Goal: Navigation & Orientation: Find specific page/section

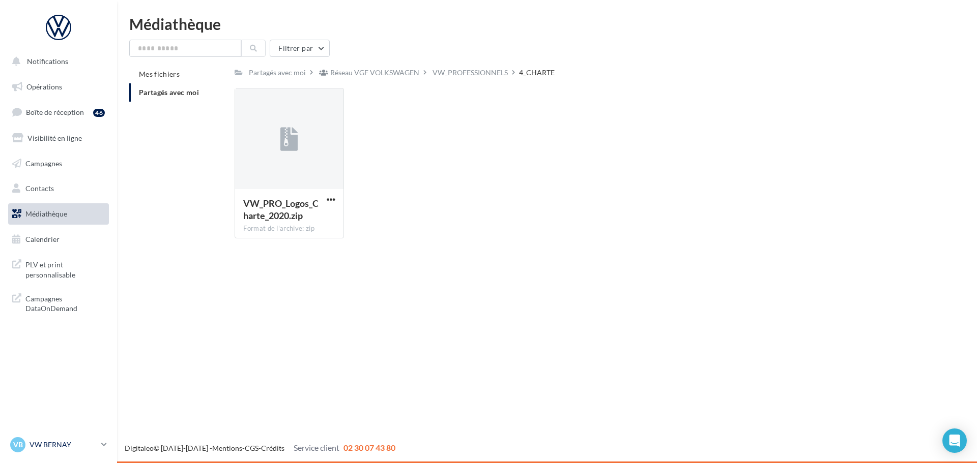
click at [73, 437] on link "VB VW BERNAY vw-ber-vau" at bounding box center [58, 444] width 101 height 19
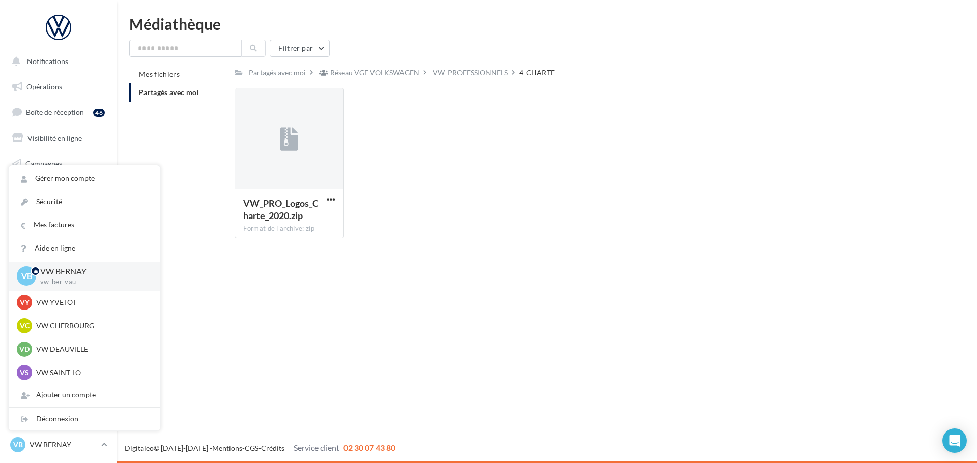
click at [189, 384] on div "Notifications Opérations Boîte de réception 46 Visibilité en ligne Campagnes Co…" at bounding box center [488, 231] width 977 height 463
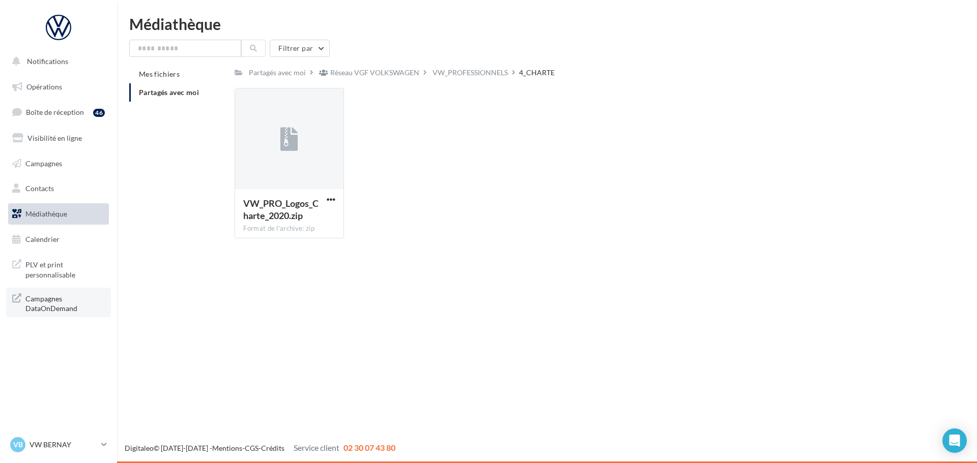
click at [71, 301] on span "Campagnes DataOnDemand" at bounding box center [64, 303] width 79 height 22
click at [18, 446] on span "VB" at bounding box center [18, 445] width 10 height 10
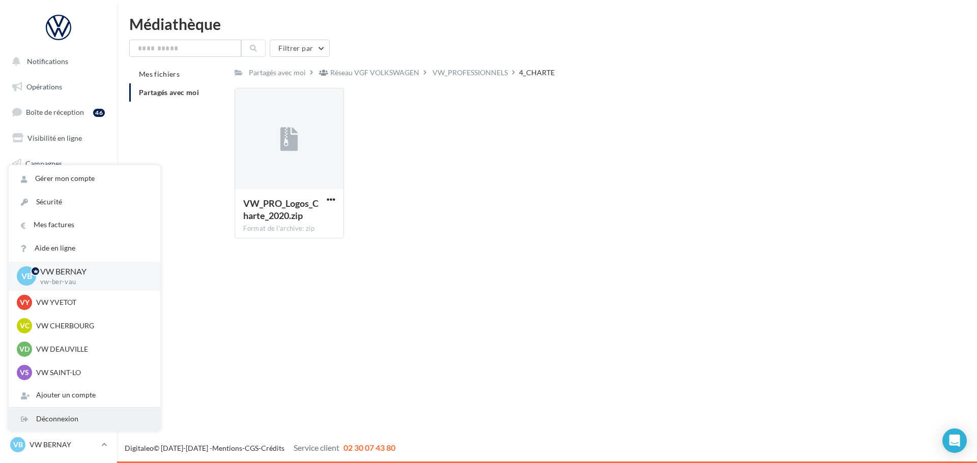
click at [47, 425] on div "Déconnexion" at bounding box center [85, 419] width 152 height 23
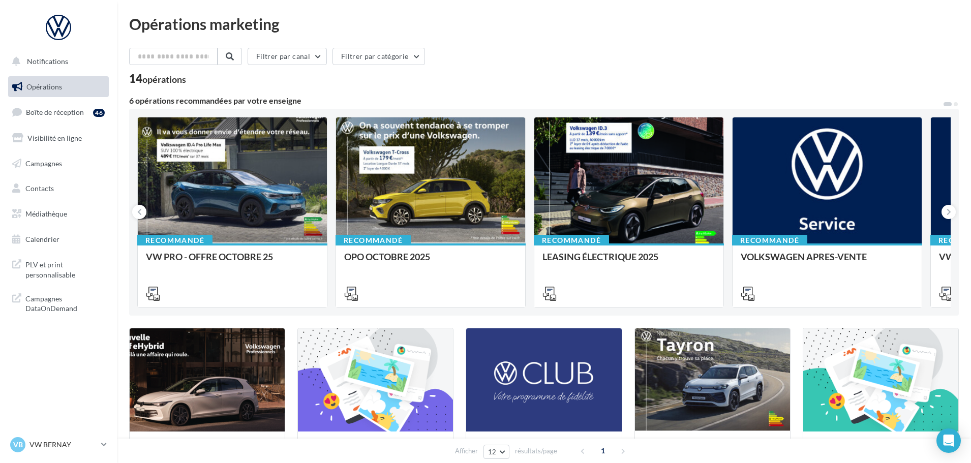
click at [71, 125] on ul "Opérations Boîte de réception 46 Visibilité en ligne Campagnes Contacts Médiath…" at bounding box center [58, 163] width 109 height 182
click at [73, 119] on link "Boîte de réception 46" at bounding box center [58, 112] width 105 height 22
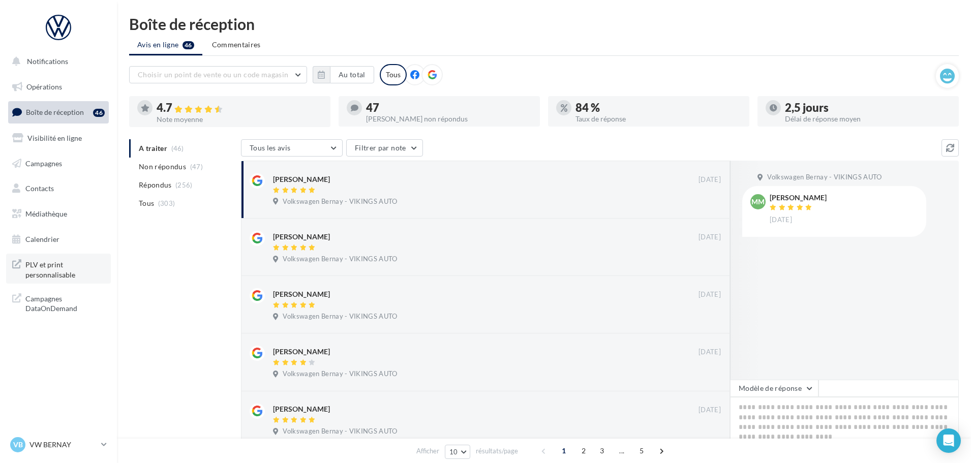
click at [58, 260] on span "PLV et print personnalisable" at bounding box center [64, 269] width 79 height 22
click at [53, 298] on span "Campagnes DataOnDemand" at bounding box center [64, 303] width 79 height 22
